Goal: Find specific page/section: Find specific page/section

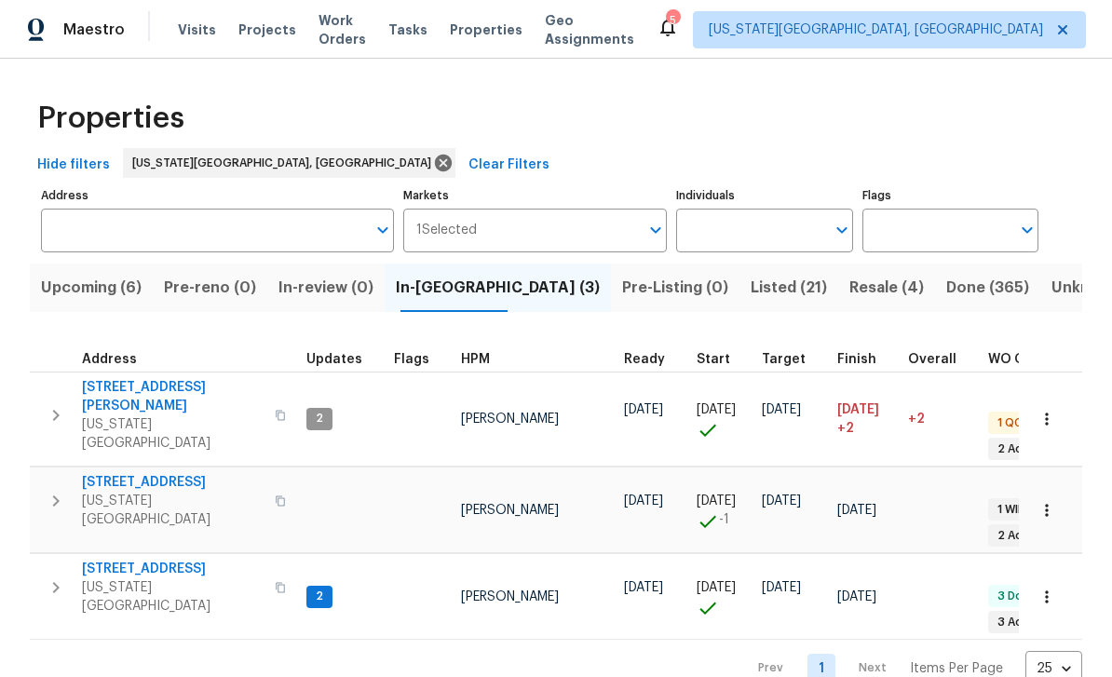
click at [186, 22] on span "Visits" at bounding box center [197, 29] width 38 height 19
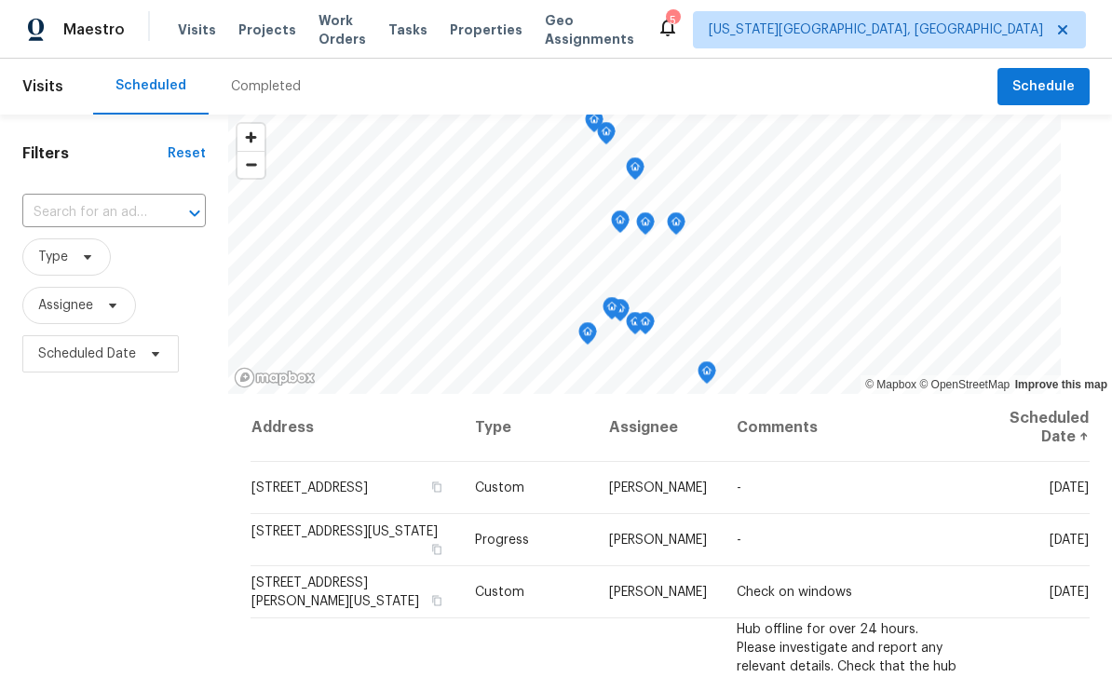
click at [274, 102] on div "Completed" at bounding box center [266, 87] width 115 height 56
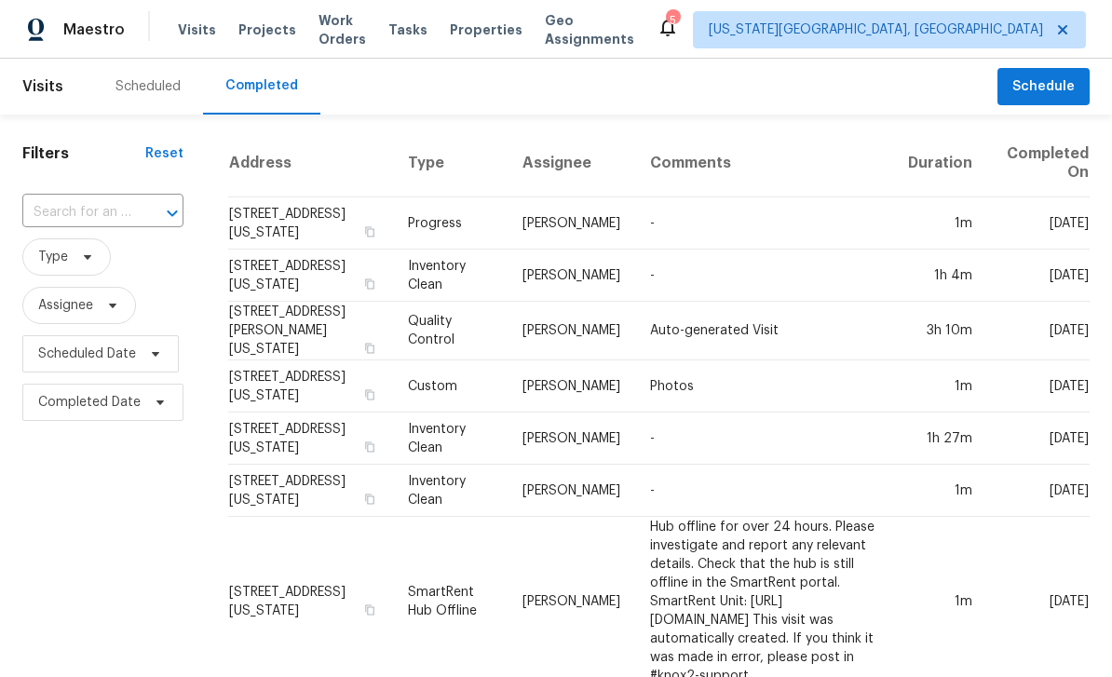
scroll to position [0, 7]
click at [92, 195] on div "​" at bounding box center [102, 213] width 161 height 40
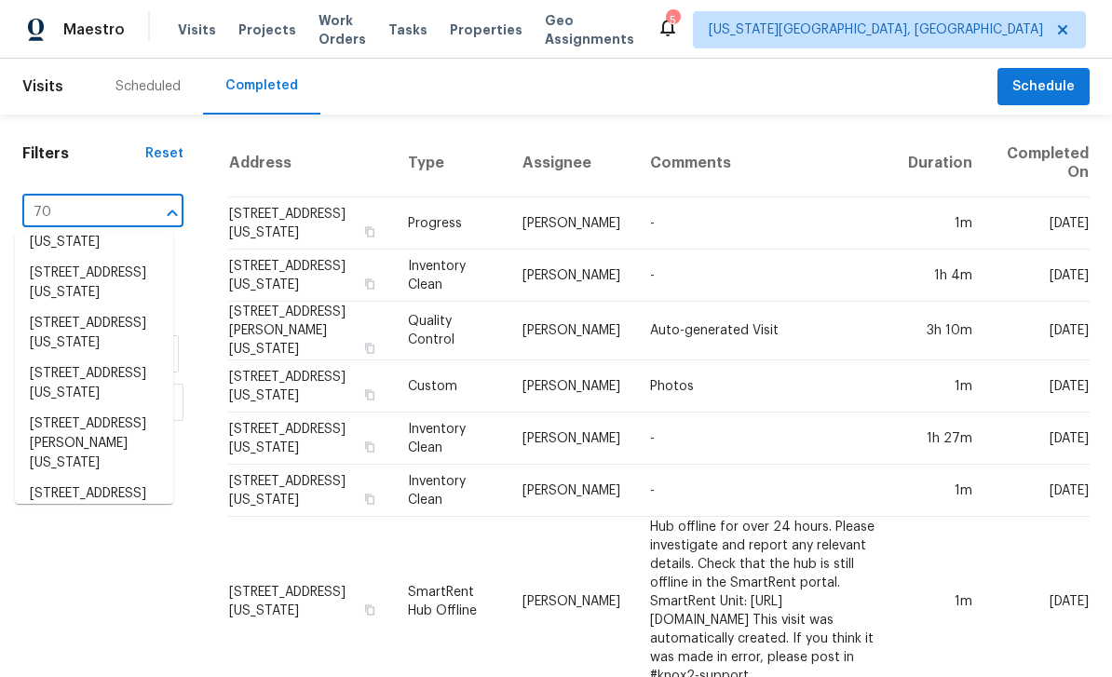
click at [111, 211] on input "70" at bounding box center [76, 212] width 109 height 29
click at [84, 210] on input "70" at bounding box center [76, 212] width 109 height 29
type input "7"
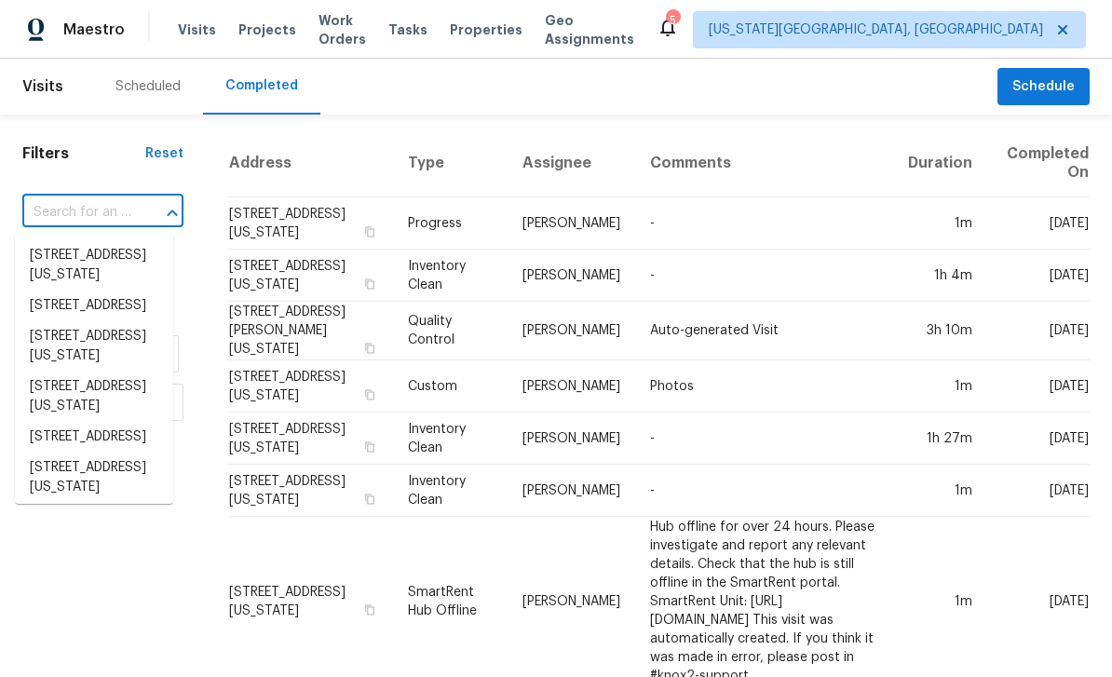
scroll to position [0, 0]
click at [87, 212] on input "text" at bounding box center [76, 212] width 109 height 29
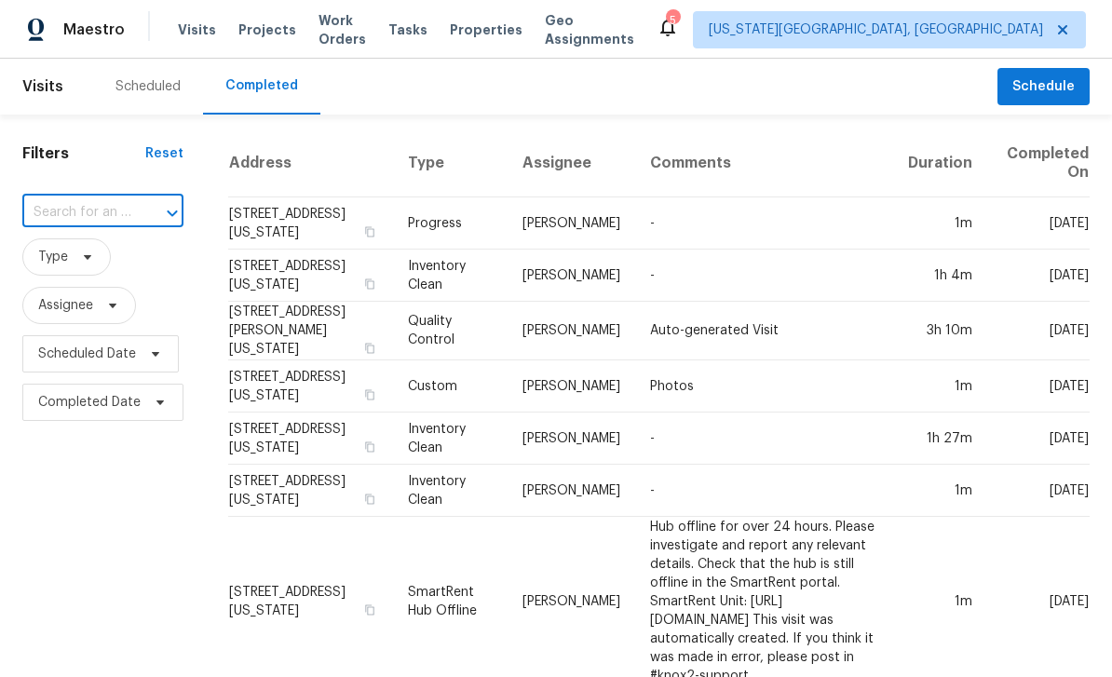
paste input "[STREET_ADDRESS][US_STATE]"
type input "[STREET_ADDRESS][US_STATE]"
click at [110, 268] on li "[STREET_ADDRESS][US_STATE]" at bounding box center [101, 265] width 158 height 50
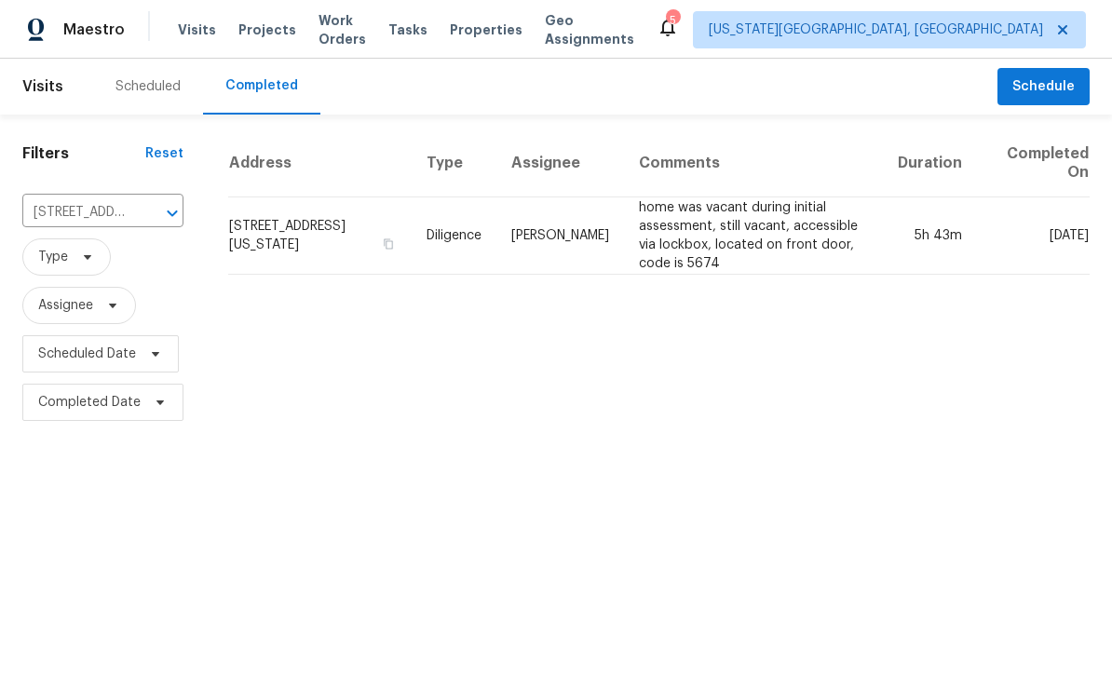
click at [271, 236] on td "[STREET_ADDRESS][US_STATE]" at bounding box center [320, 236] width 184 height 77
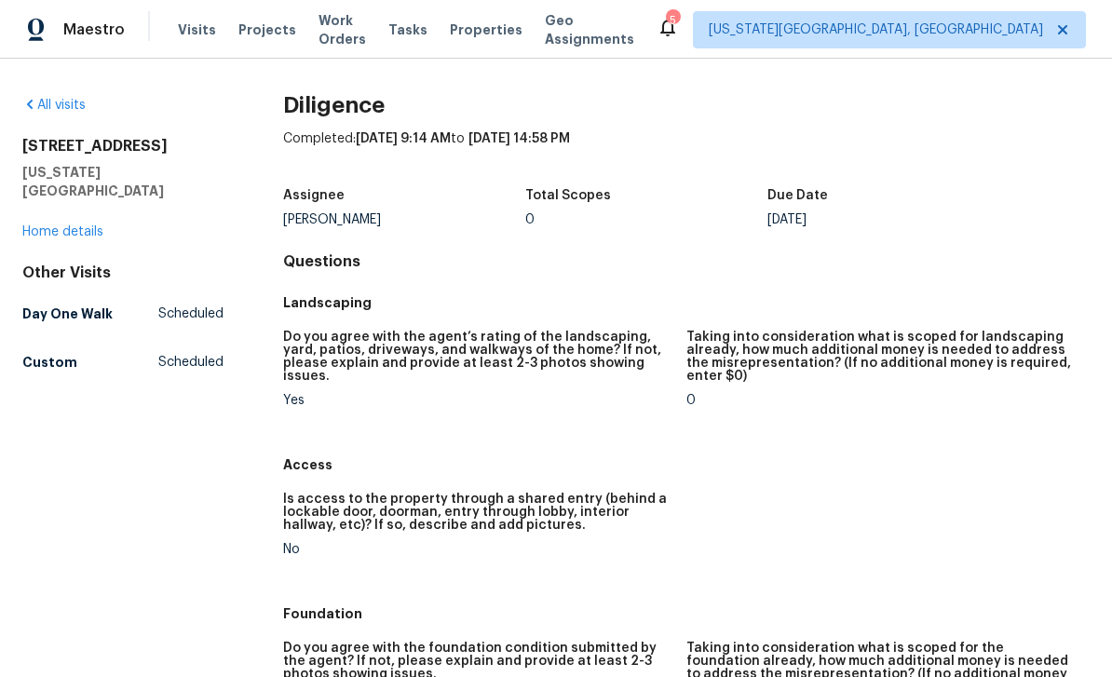
click at [189, 32] on span "Visits" at bounding box center [197, 29] width 38 height 19
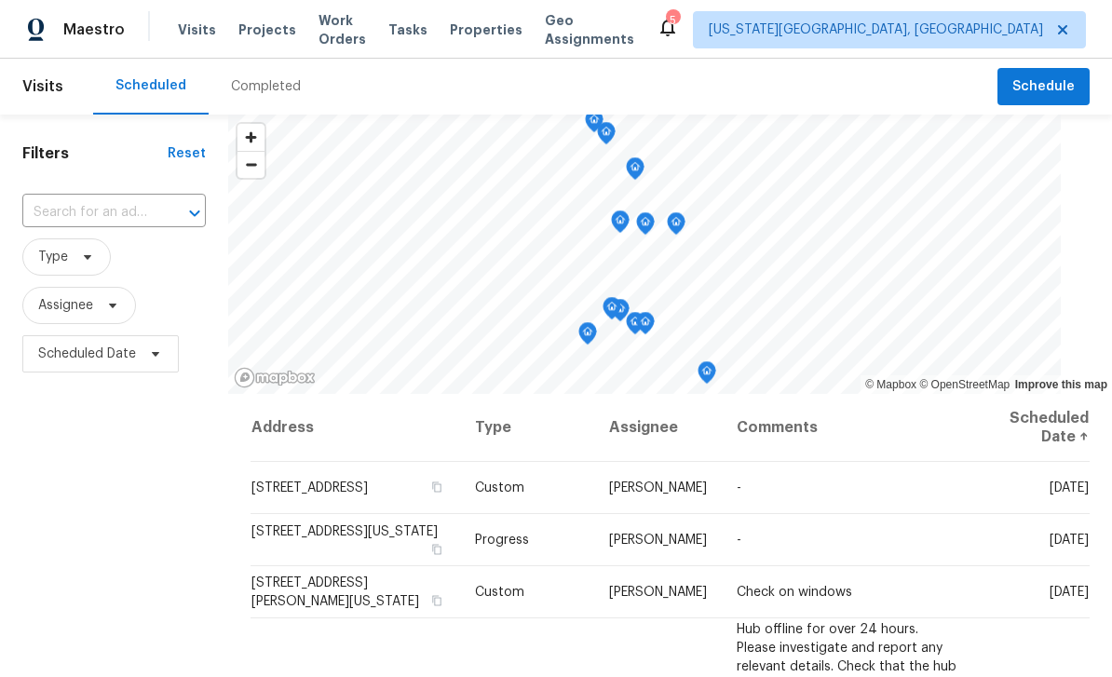
click at [489, 38] on span "Properties" at bounding box center [486, 29] width 73 height 19
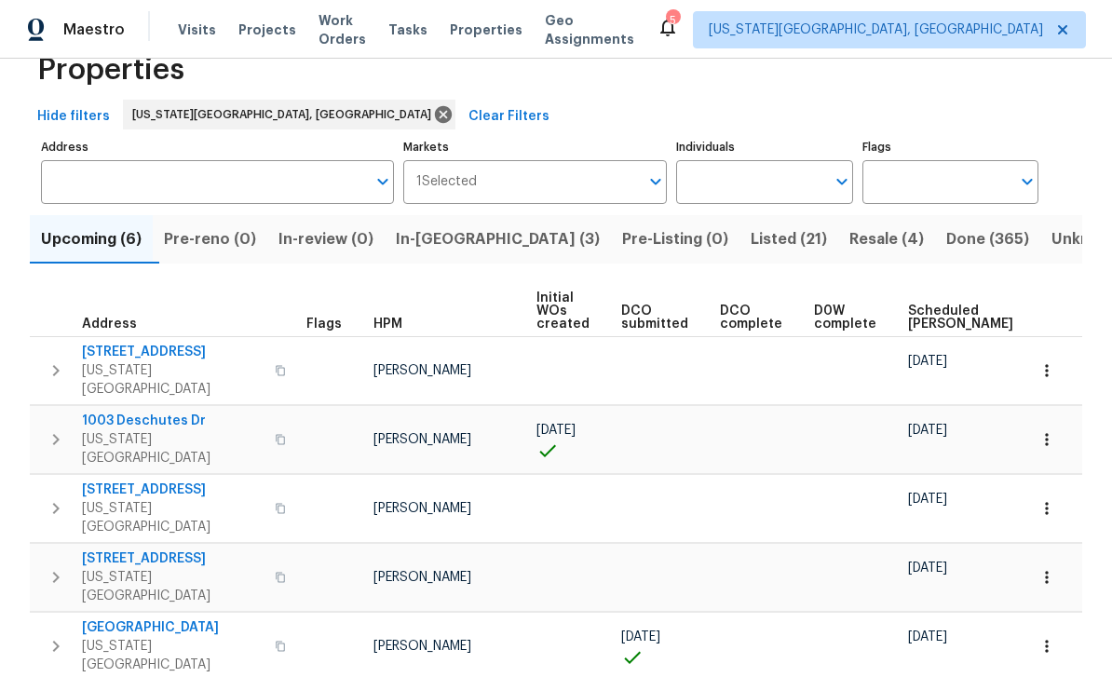
click at [128, 352] on span "[STREET_ADDRESS]" at bounding box center [173, 352] width 182 height 19
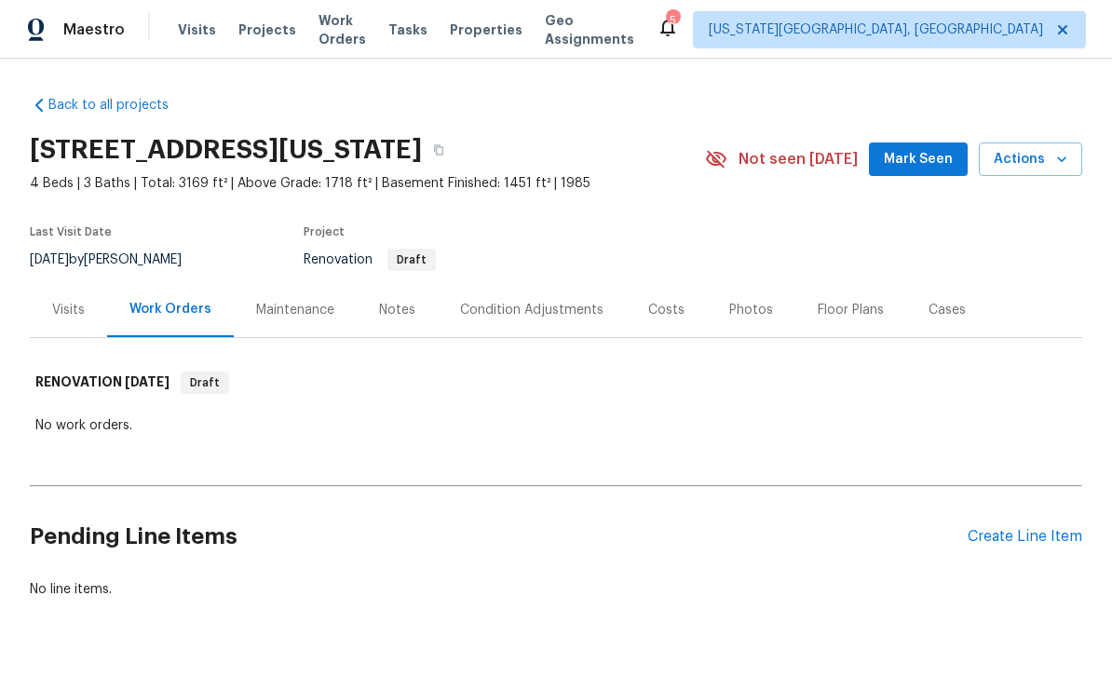
click at [411, 297] on div "Notes" at bounding box center [397, 309] width 81 height 55
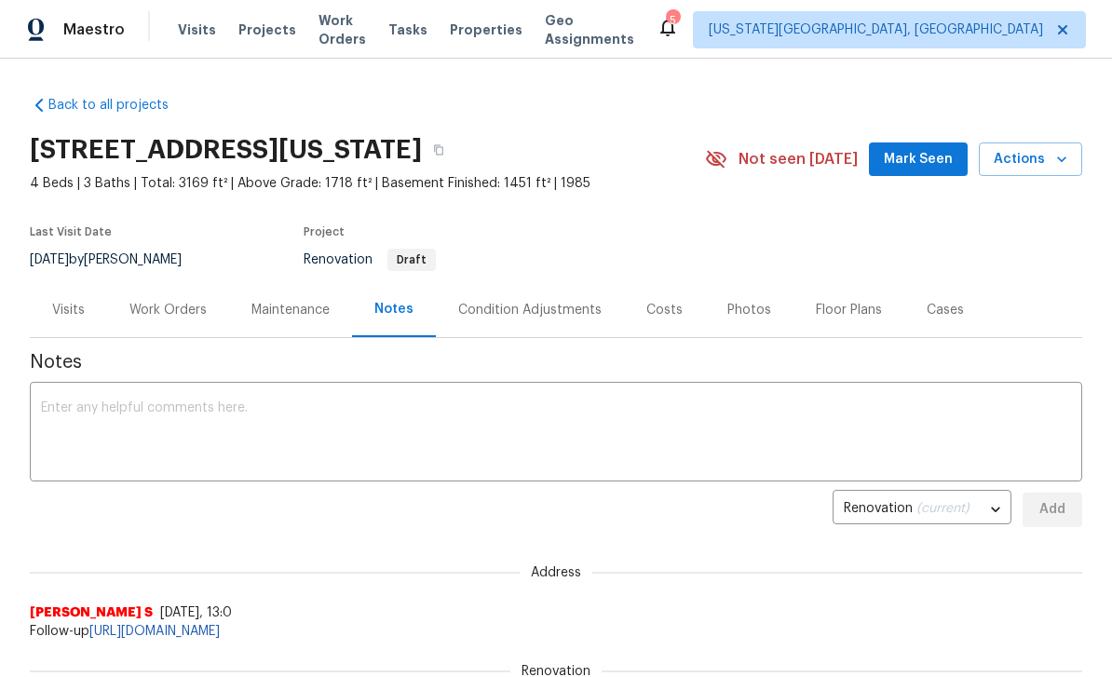
click at [938, 170] on button "Mark Seen" at bounding box center [918, 160] width 99 height 34
click at [147, 291] on div "Work Orders" at bounding box center [168, 309] width 122 height 55
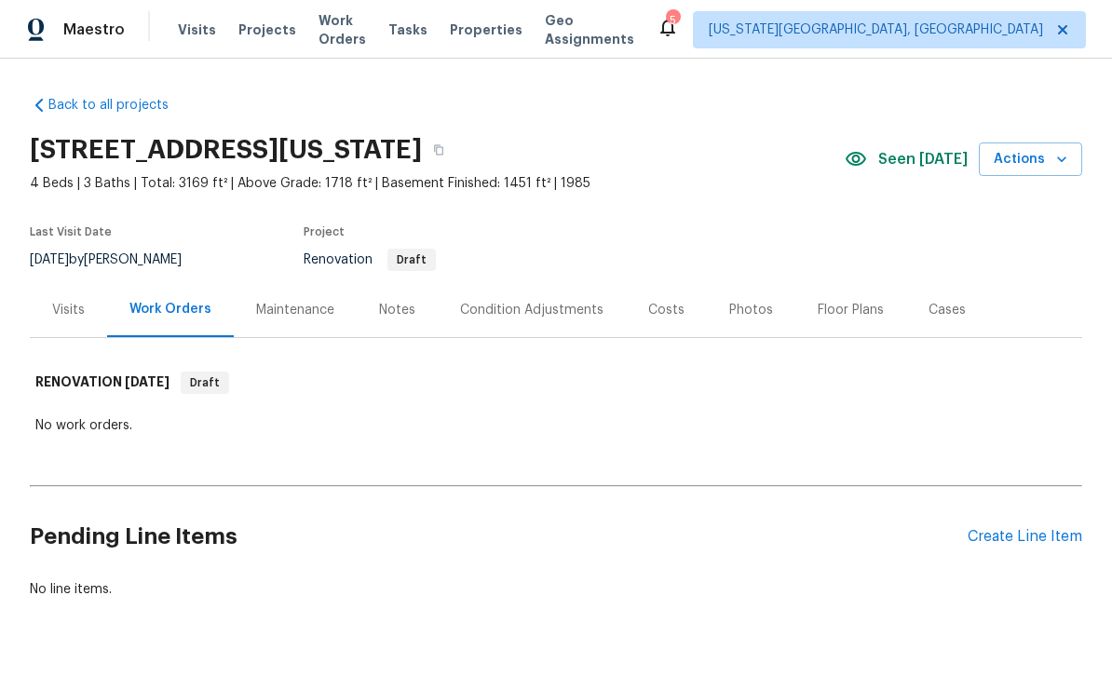
scroll to position [48, 0]
click at [580, 282] on div "Condition Adjustments" at bounding box center [532, 309] width 188 height 55
